Goal: Obtain resource: Download file/media

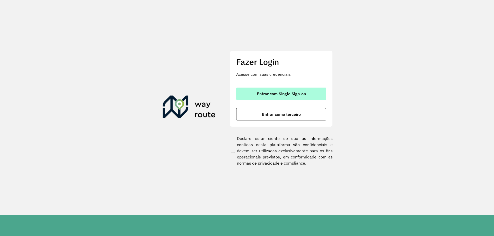
click at [298, 93] on span "Entrar com Single Sign-on" at bounding box center [281, 94] width 49 height 4
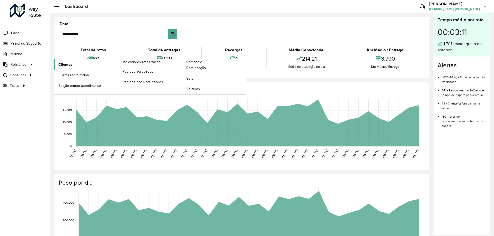
click at [66, 63] on span "Clientes" at bounding box center [65, 64] width 14 height 5
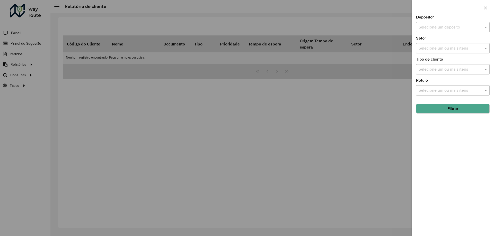
click at [464, 28] on input "text" at bounding box center [447, 27] width 58 height 6
click at [435, 44] on div "CDD Contagem" at bounding box center [452, 42] width 73 height 9
click at [460, 106] on button "Filtrar" at bounding box center [453, 109] width 74 height 10
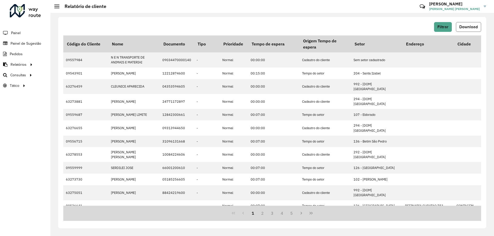
click at [464, 28] on span "Download" at bounding box center [468, 27] width 19 height 4
